Goal: Transaction & Acquisition: Purchase product/service

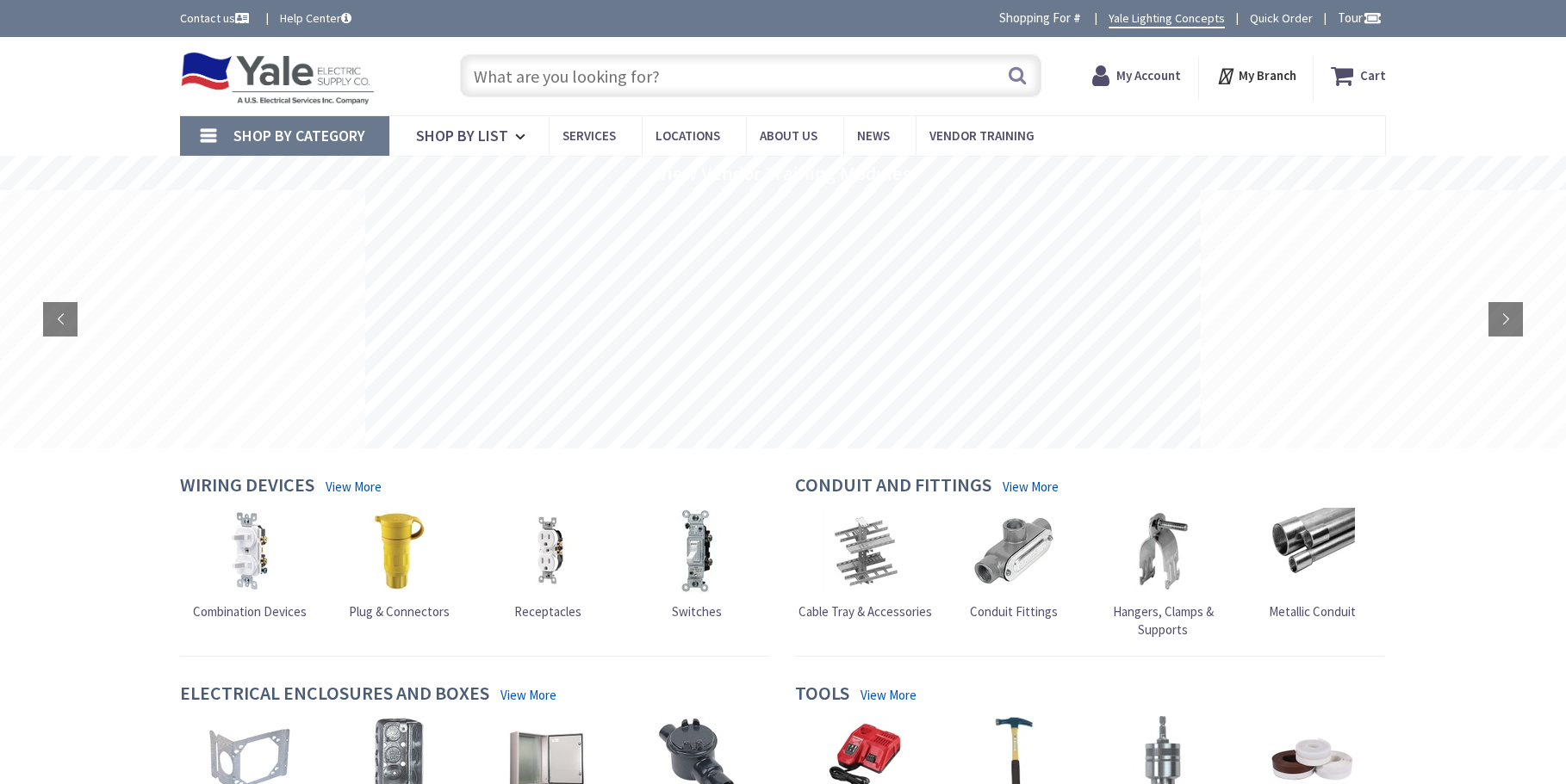
click at [1148, 76] on strong "My Account" at bounding box center [1148, 75] width 64 height 16
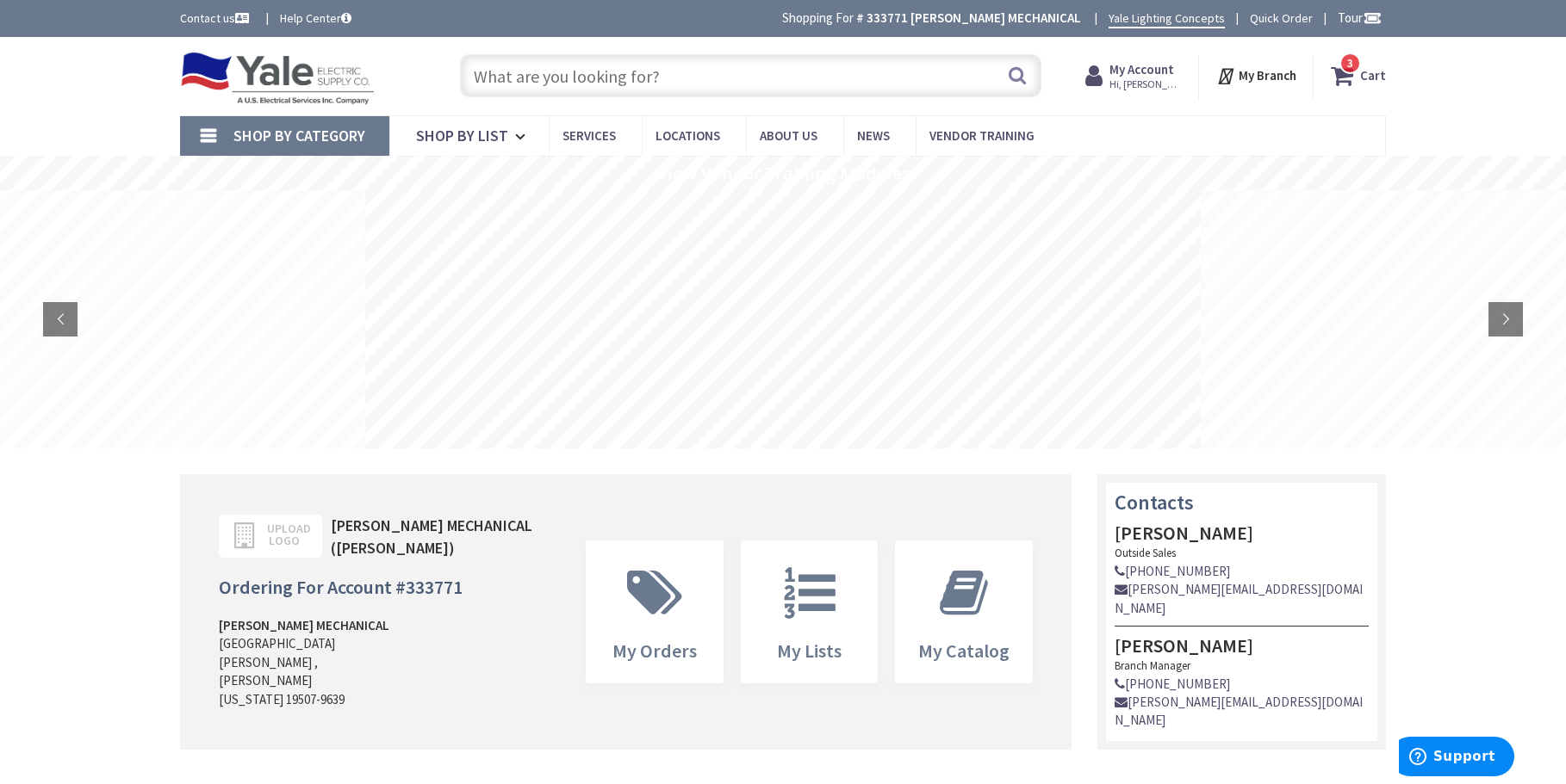
click at [1351, 78] on icon at bounding box center [1344, 76] width 30 height 31
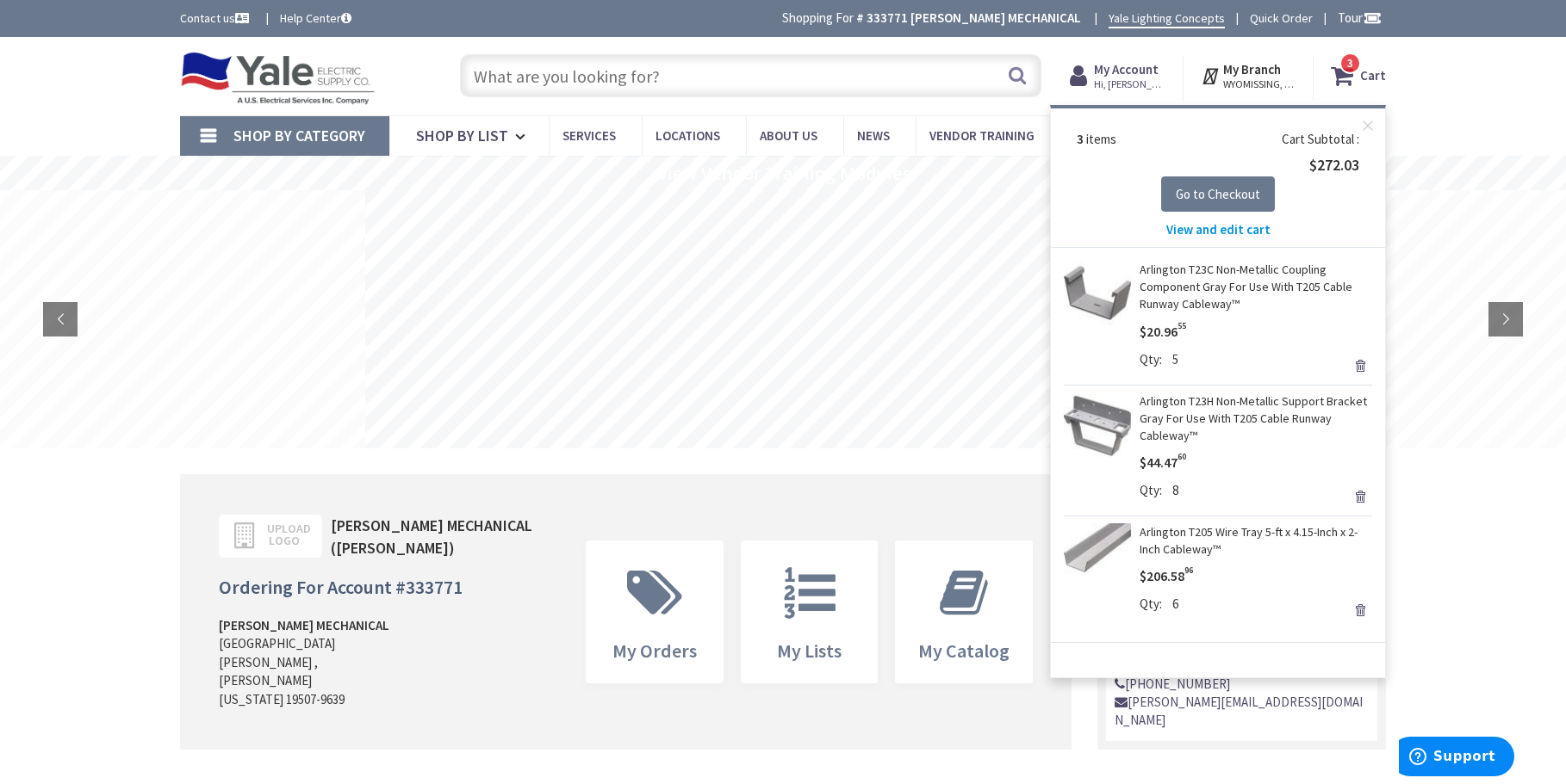
click at [1362, 365] on link "Remove" at bounding box center [1359, 365] width 24 height 24
click at [1361, 497] on link "Remove" at bounding box center [1359, 496] width 24 height 24
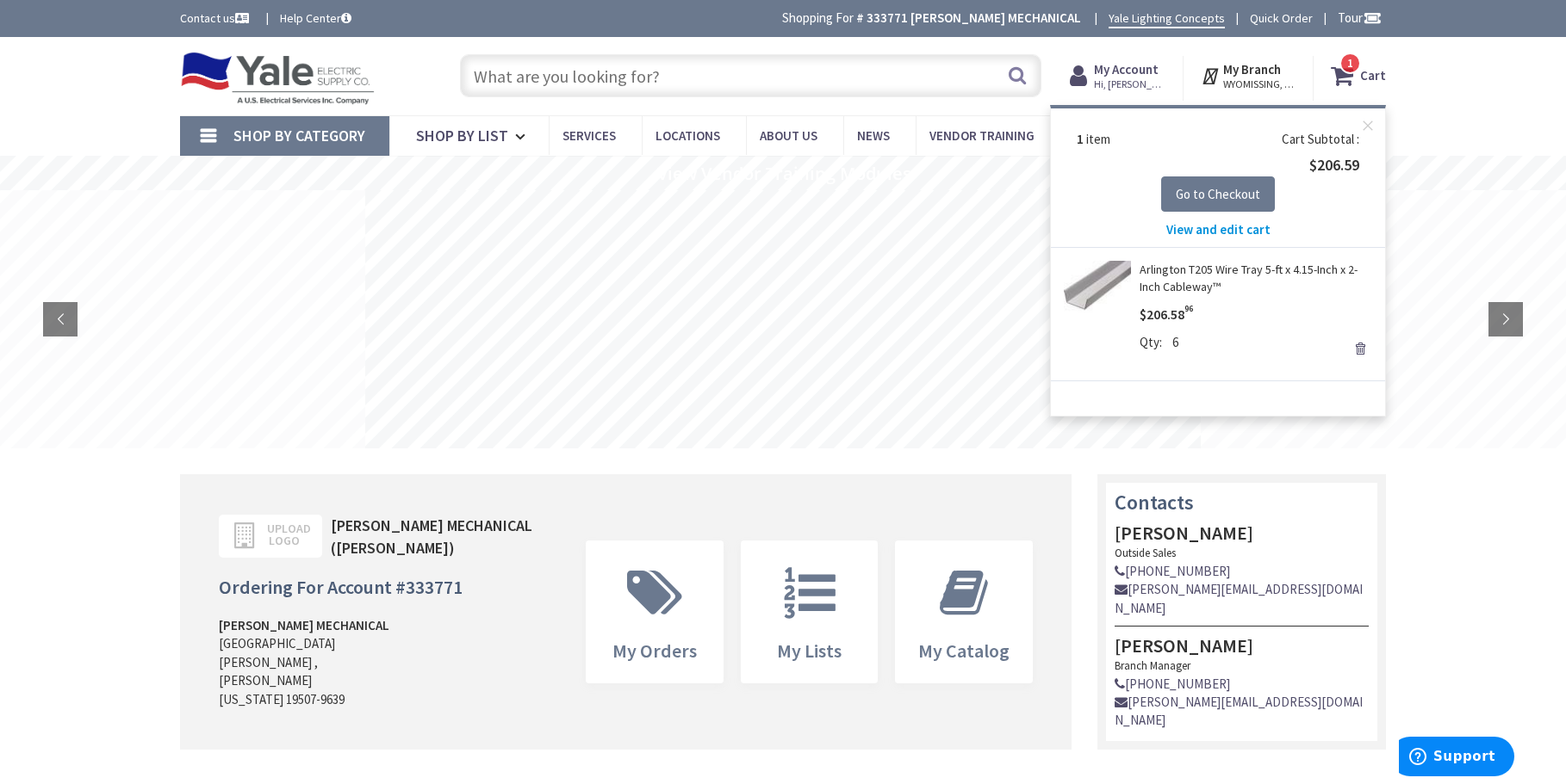
click at [1361, 350] on link "Remove" at bounding box center [1359, 348] width 24 height 24
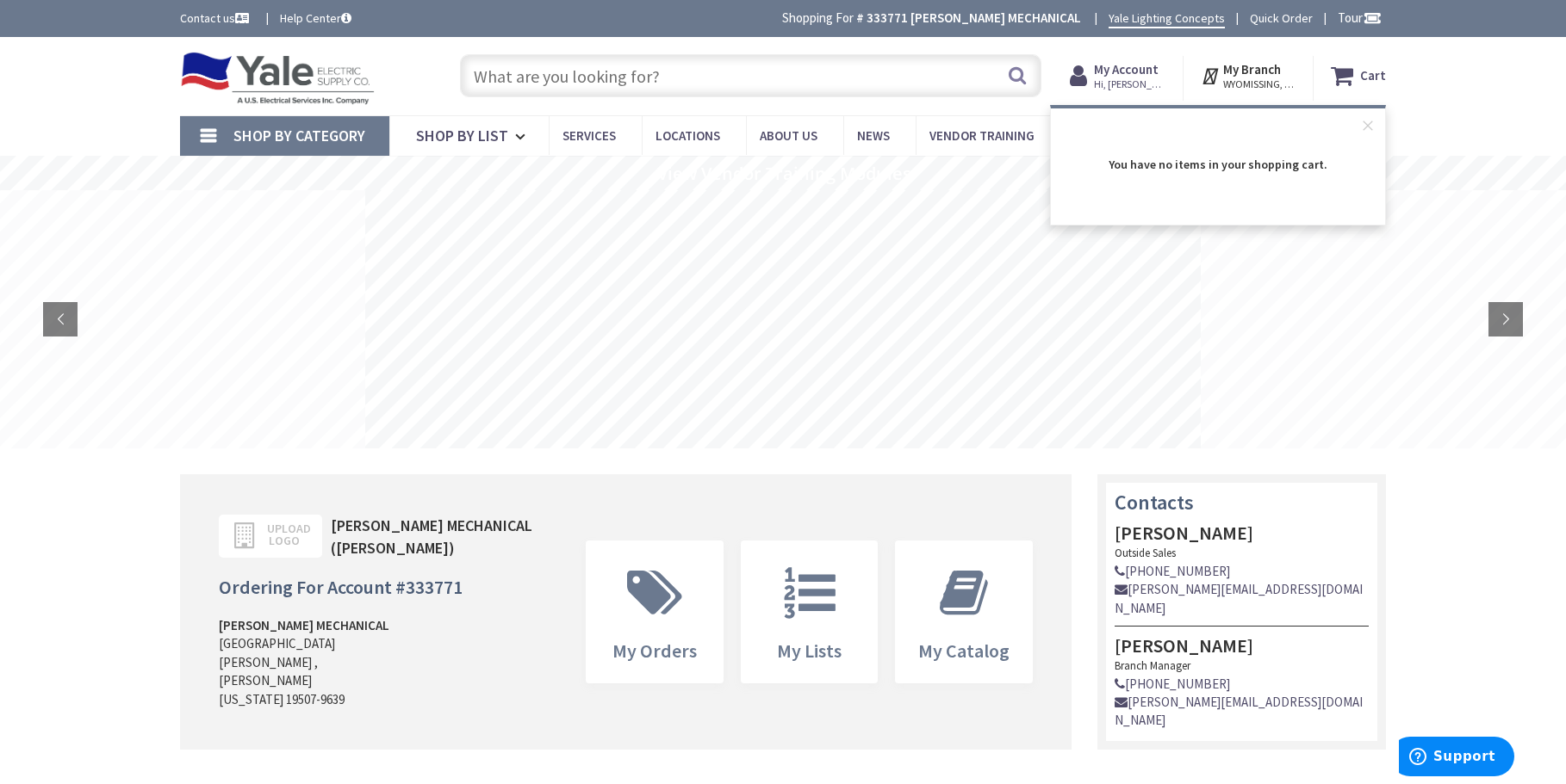
click at [683, 71] on input "text" at bounding box center [751, 76] width 581 height 43
click at [690, 79] on input "text" at bounding box center [751, 76] width 581 height 43
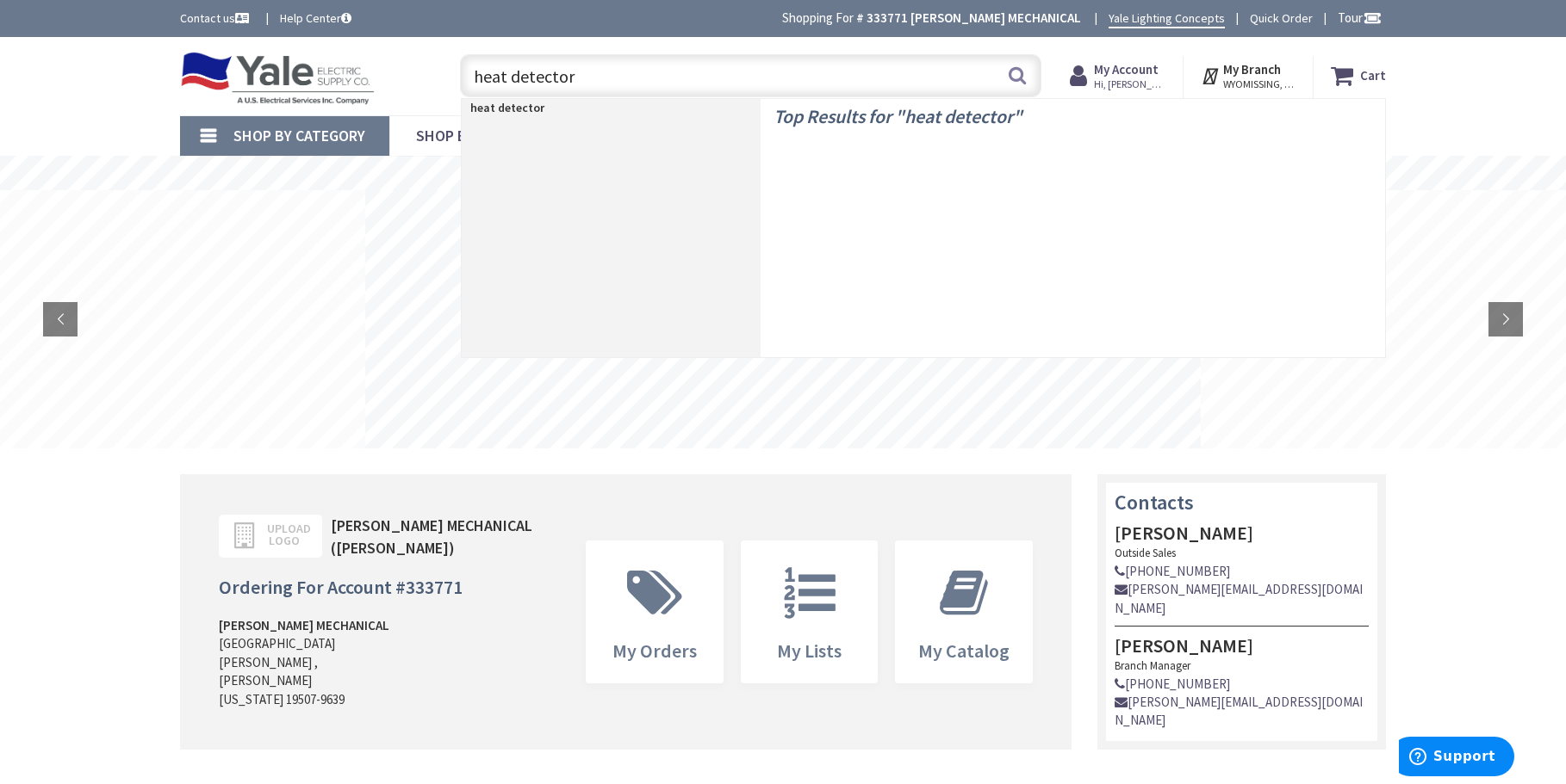
type input "heat detectors"
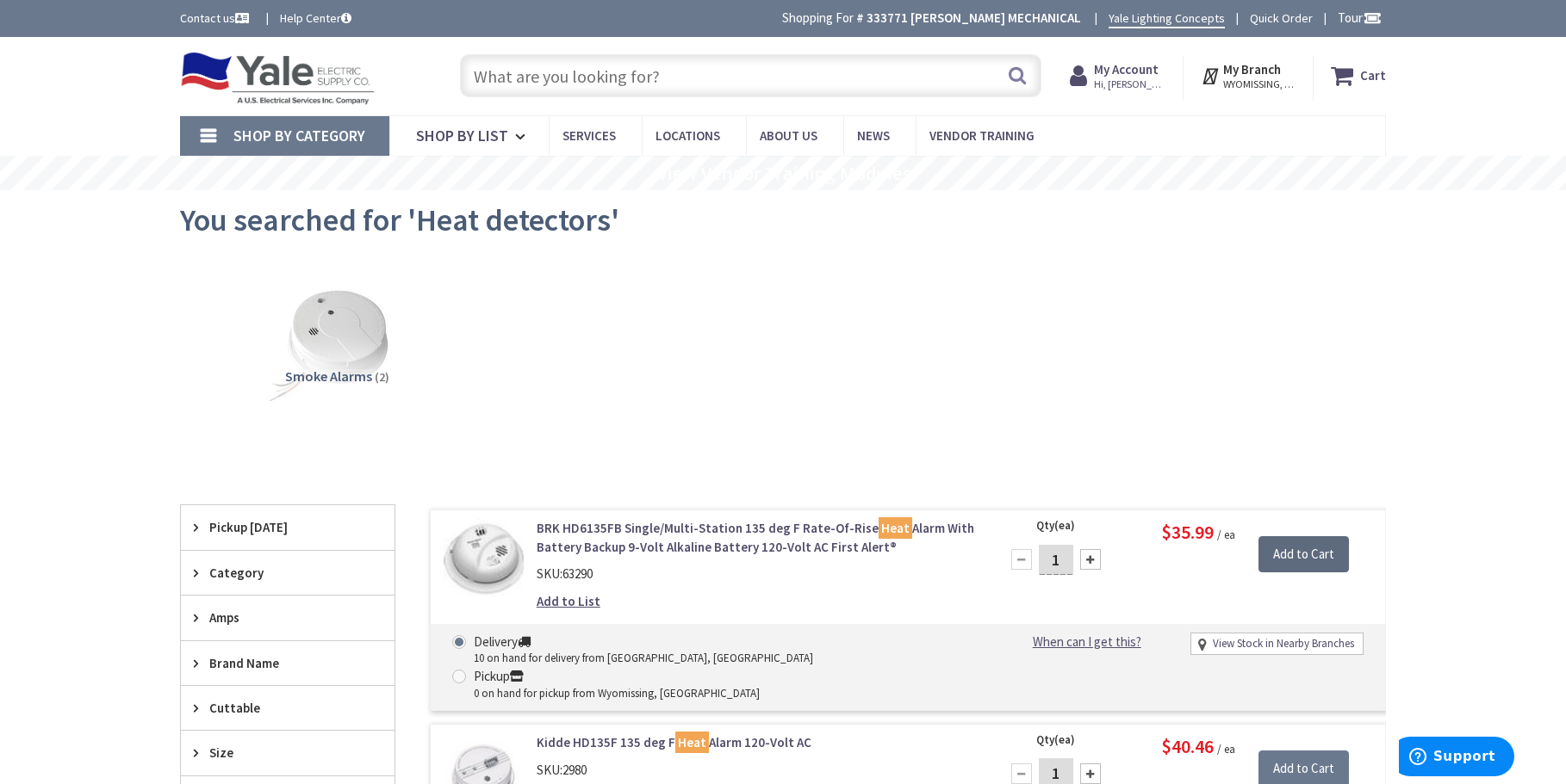
click at [1297, 548] on input "Add to Cart" at bounding box center [1303, 554] width 90 height 36
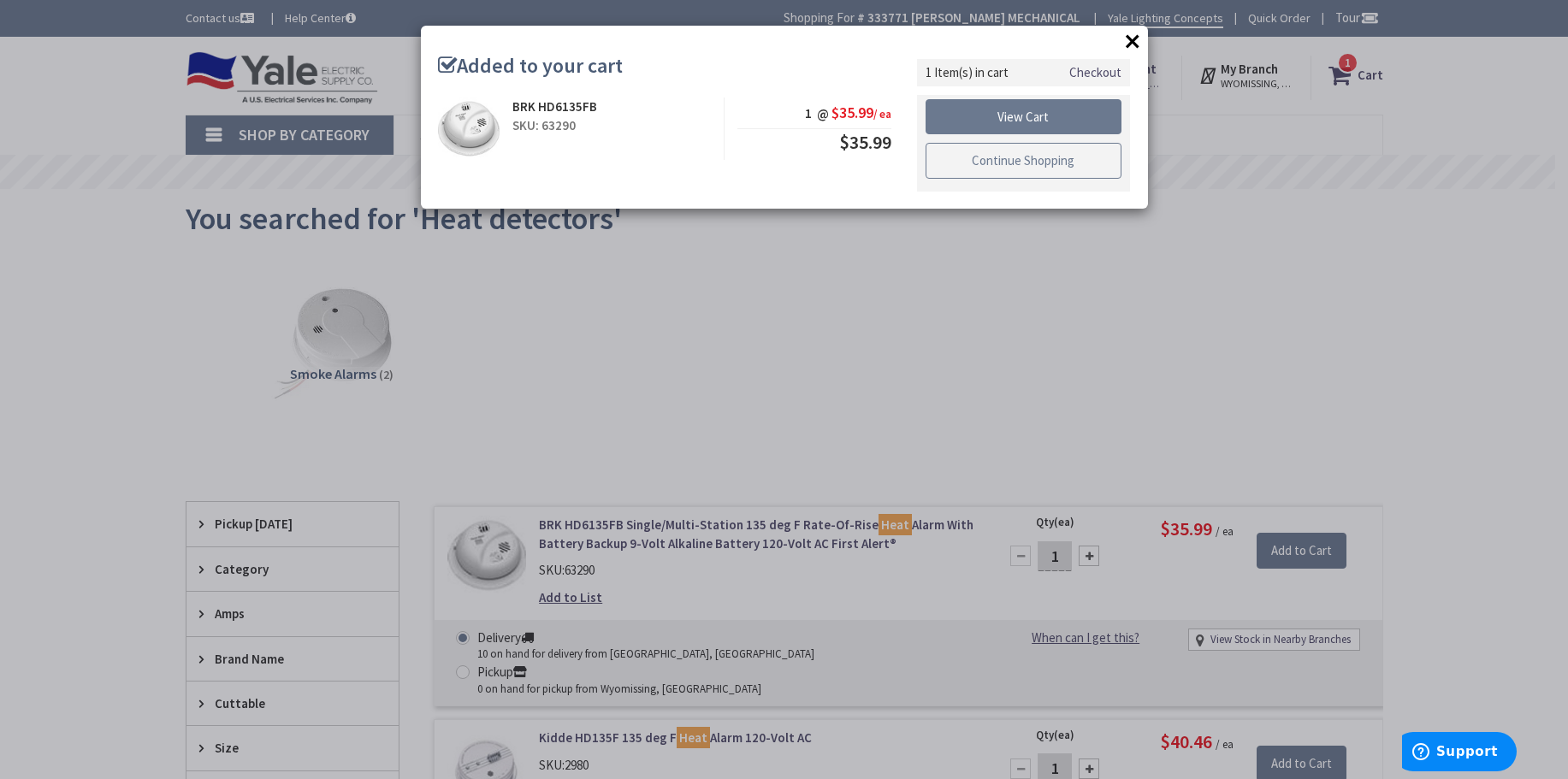
click at [1018, 159] on link "Continue Shopping" at bounding box center [1024, 161] width 197 height 36
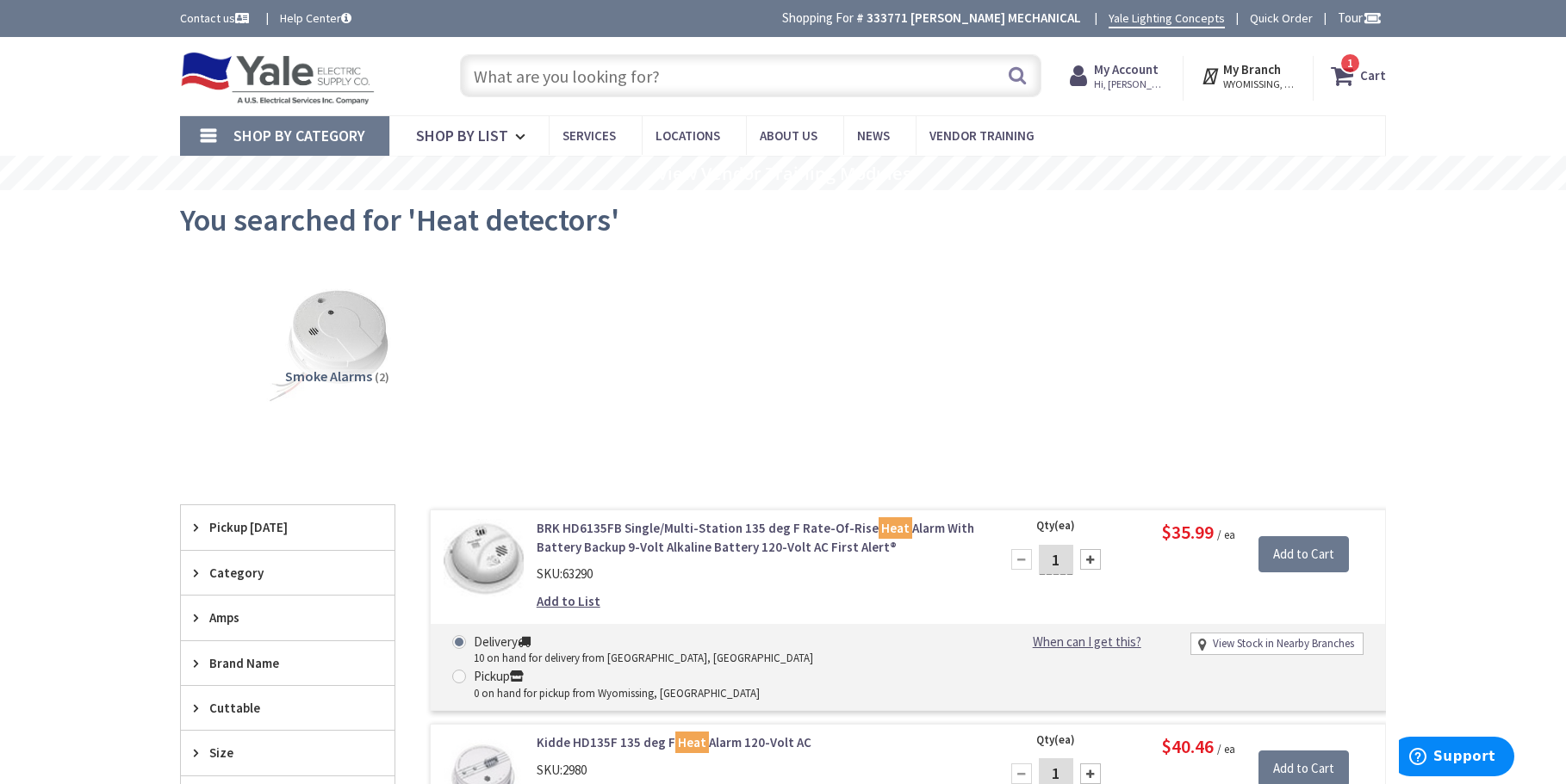
click at [687, 75] on input "text" at bounding box center [751, 76] width 581 height 43
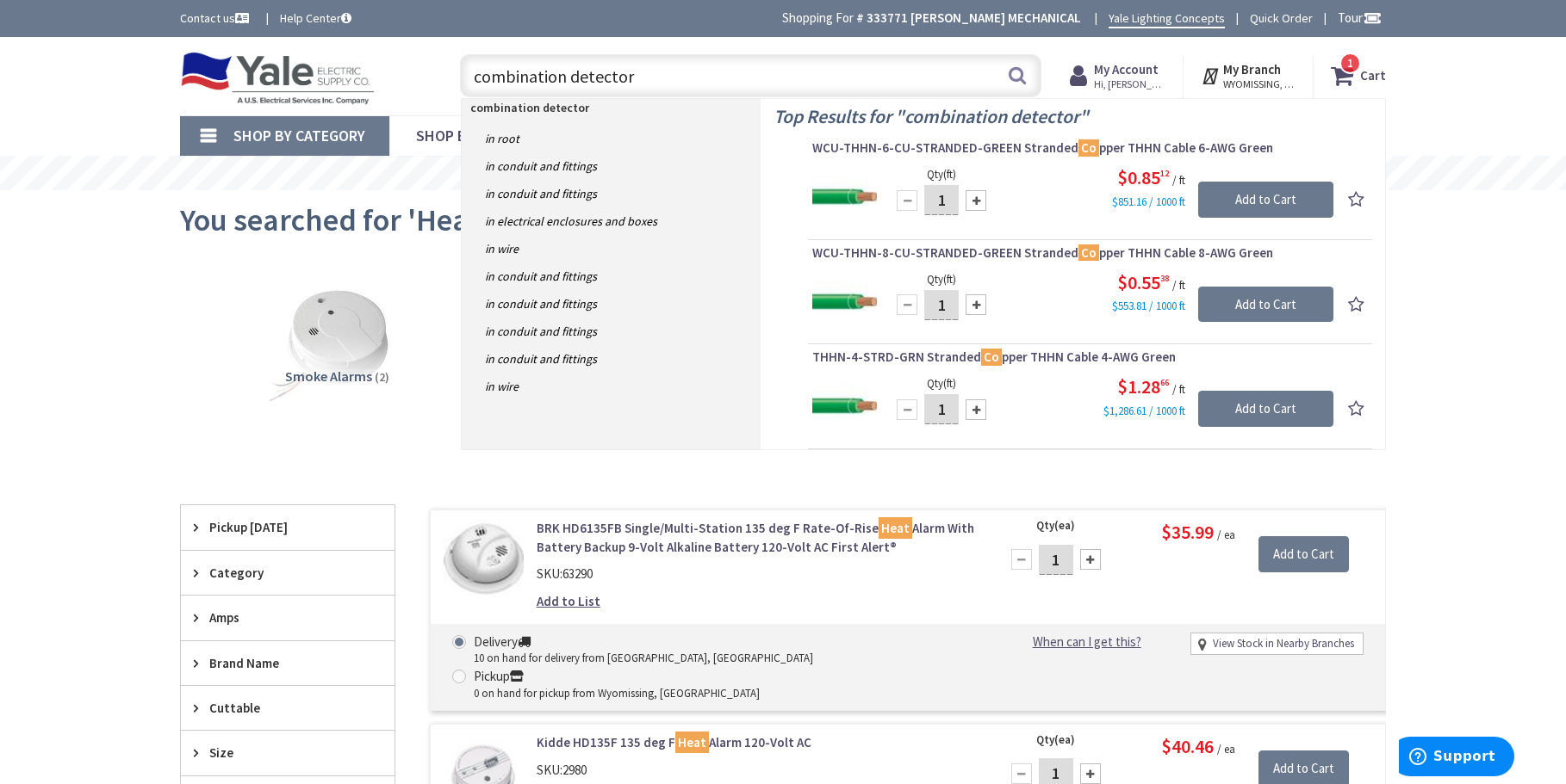
type input "combination detectors"
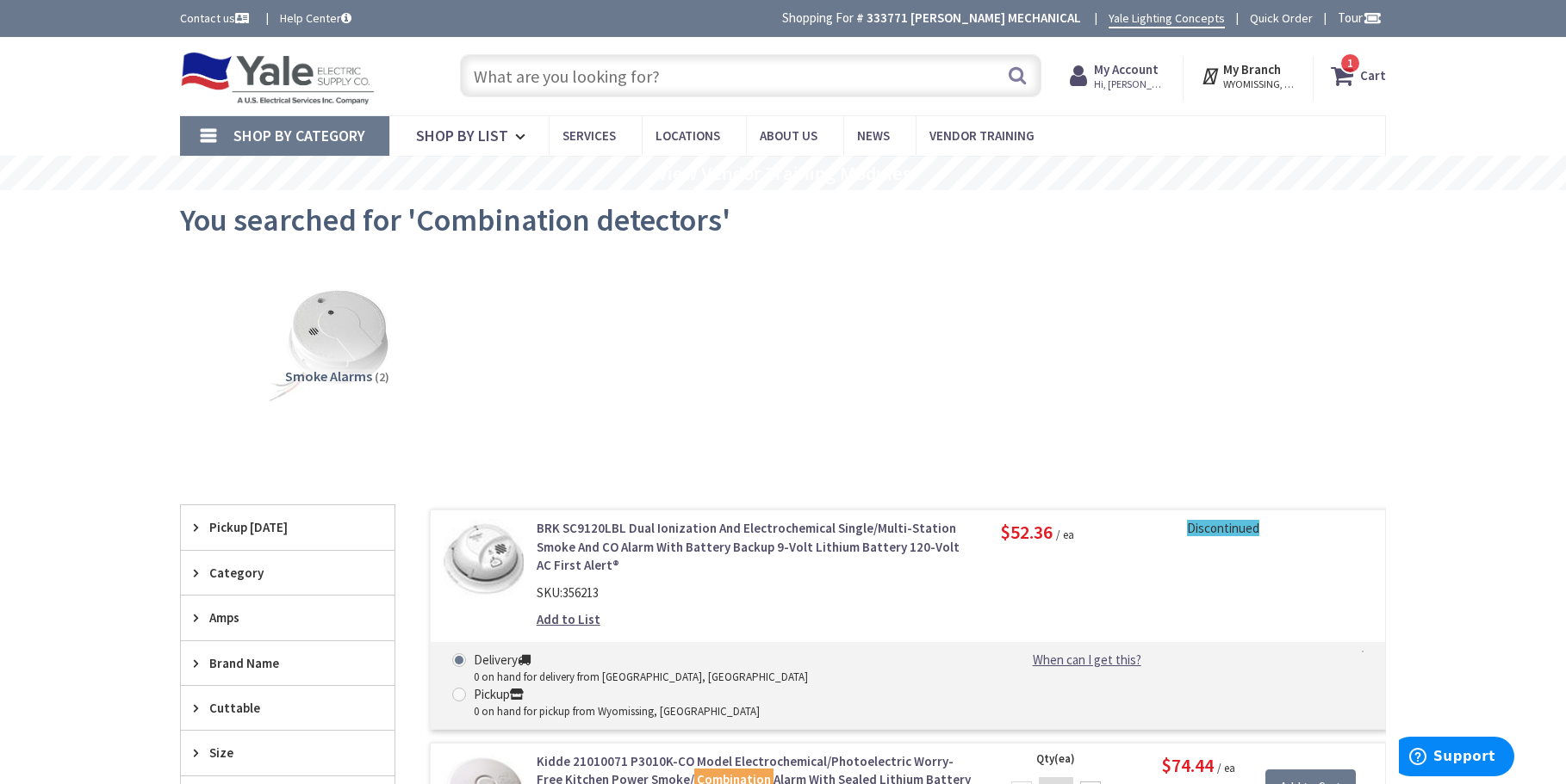
click at [697, 71] on input "text" at bounding box center [751, 76] width 581 height 43
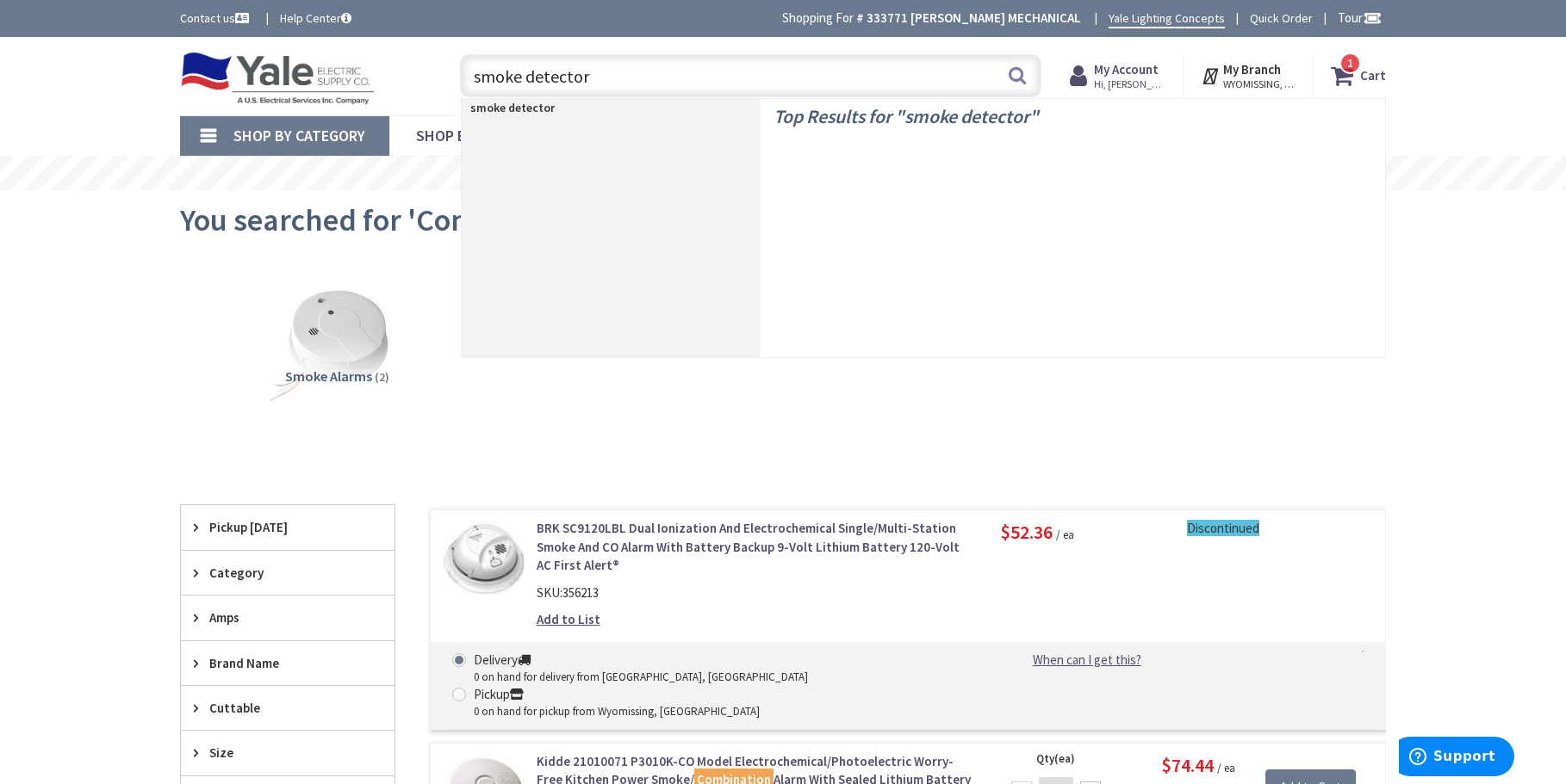
type input "smoke detectors"
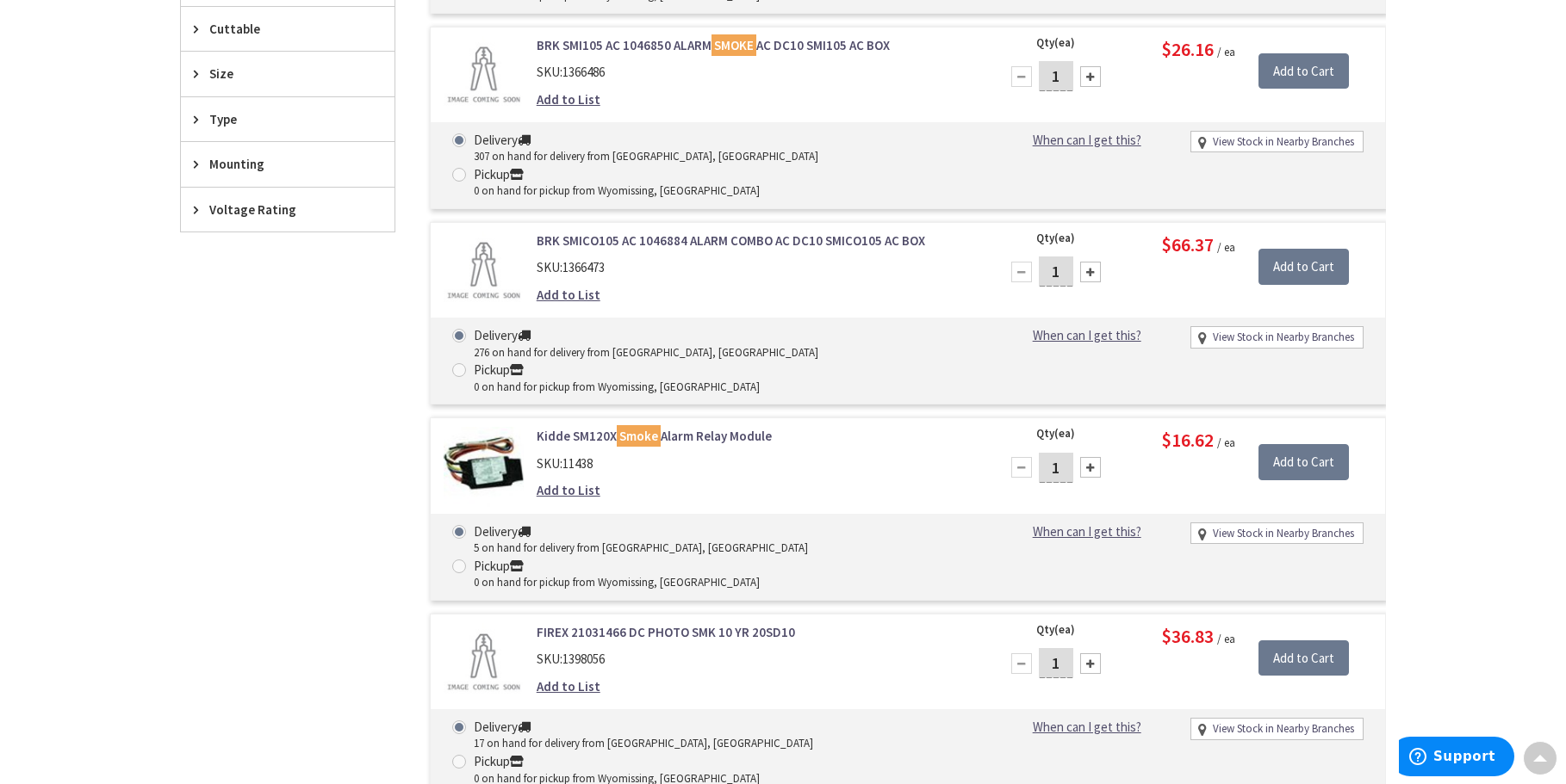
scroll to position [344, 0]
